Goal: Transaction & Acquisition: Purchase product/service

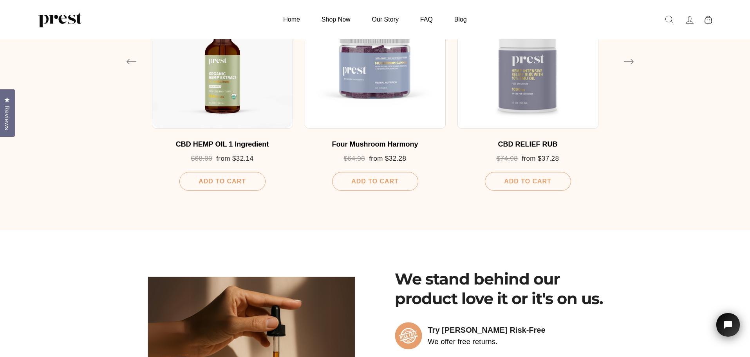
scroll to position [509, 0]
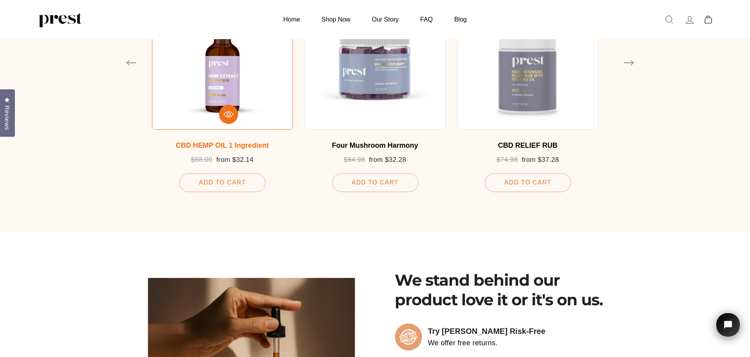
click at [213, 96] on div at bounding box center [222, 59] width 141 height 141
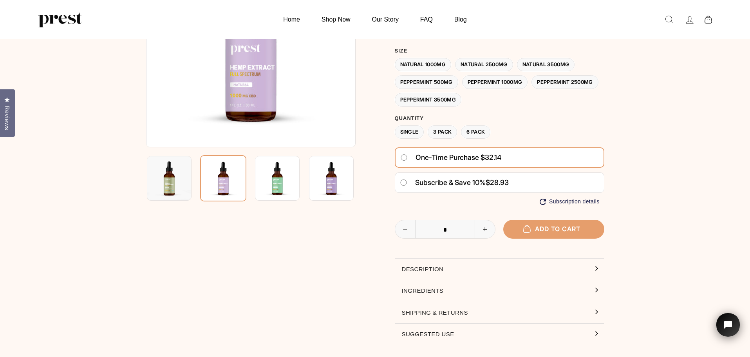
click at [462, 100] on label "Peppermint 3500MG" at bounding box center [428, 100] width 67 height 14
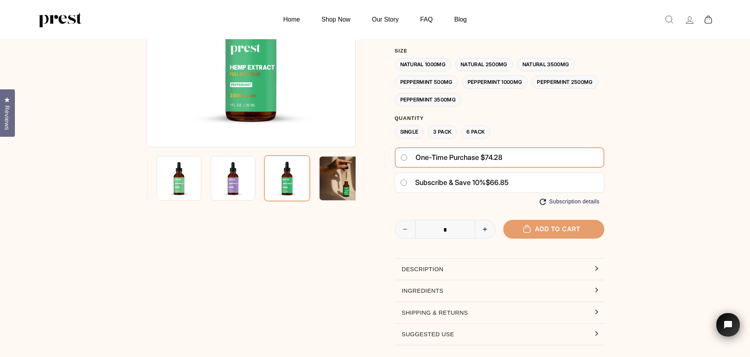
click at [537, 65] on label "Natural 3500MG" at bounding box center [546, 65] width 58 height 14
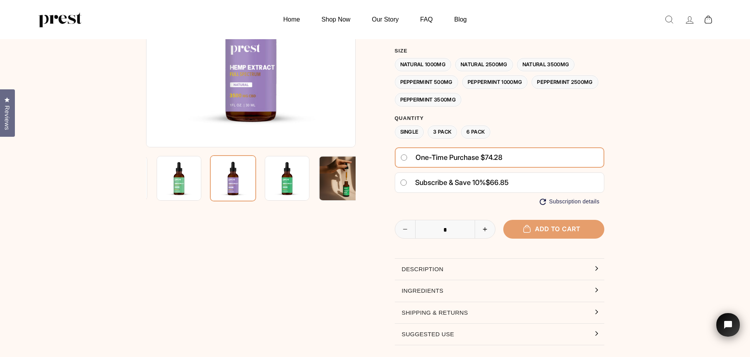
click at [462, 100] on label "Peppermint 3500MG" at bounding box center [428, 100] width 67 height 14
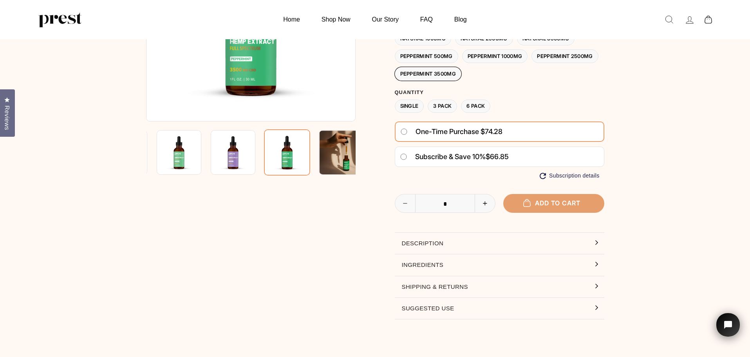
scroll to position [196, 0]
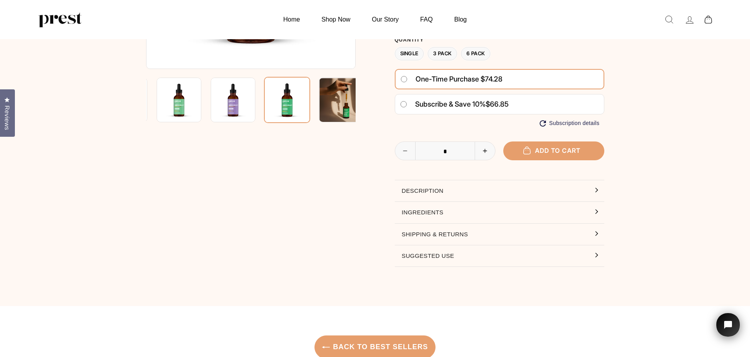
click at [415, 213] on button "Ingredients" at bounding box center [499, 212] width 209 height 21
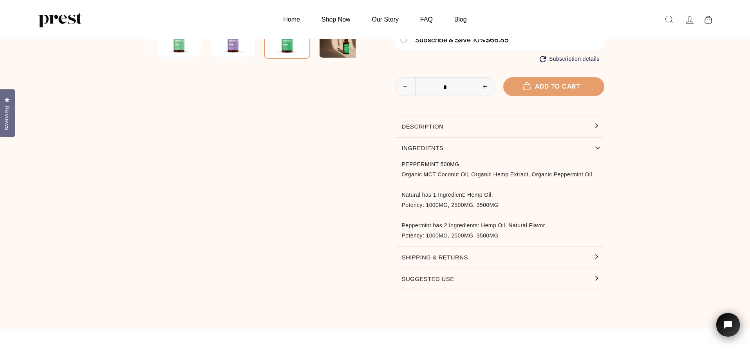
scroll to position [274, 0]
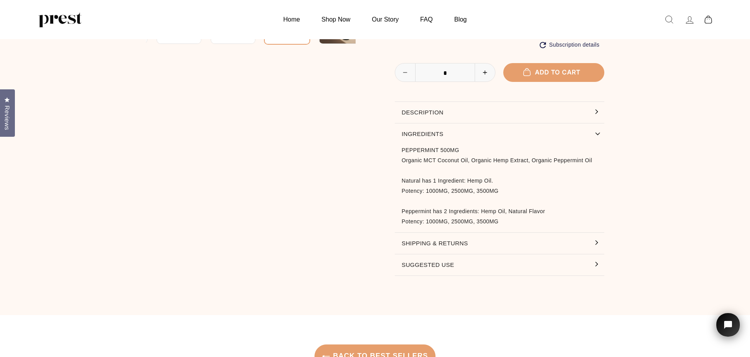
click at [408, 263] on button "Suggested Use" at bounding box center [499, 264] width 209 height 21
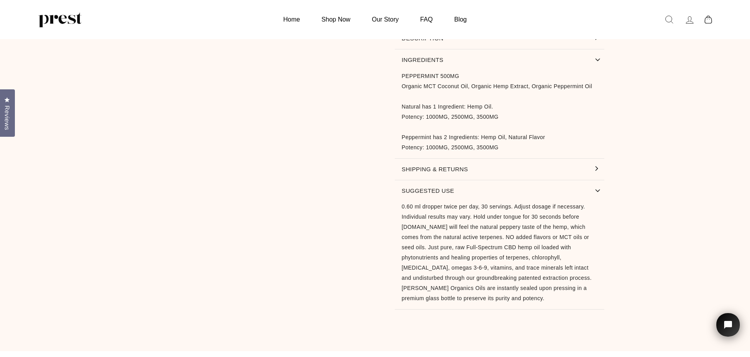
scroll to position [352, 0]
